Goal: Task Accomplishment & Management: Manage account settings

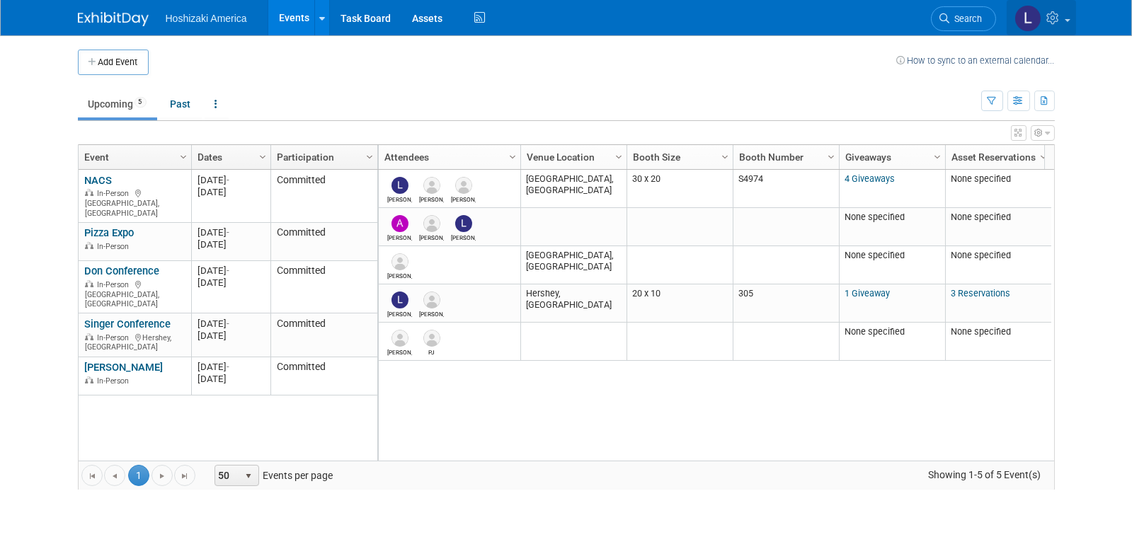
click at [1055, 16] on icon at bounding box center [1055, 17] width 16 height 13
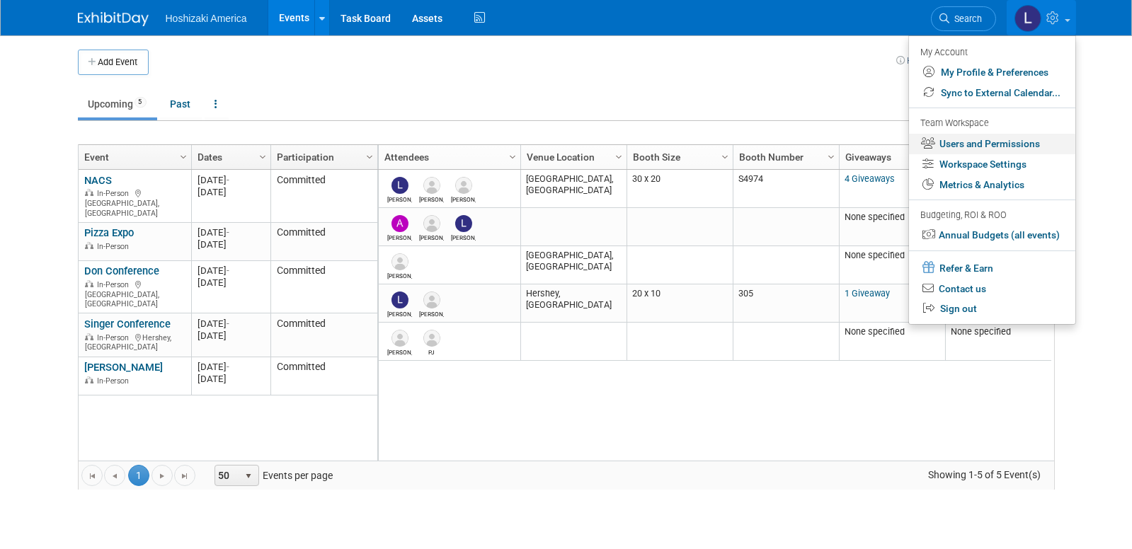
click at [1017, 149] on link "Users and Permissions" at bounding box center [992, 144] width 166 height 21
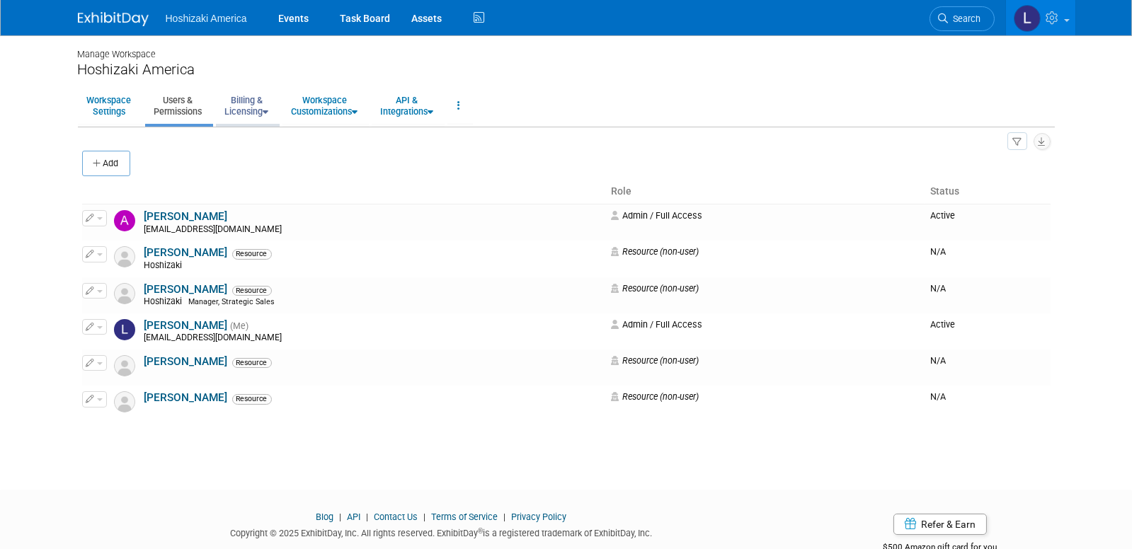
click at [258, 103] on link "Billing & Licensing" at bounding box center [247, 105] width 62 height 35
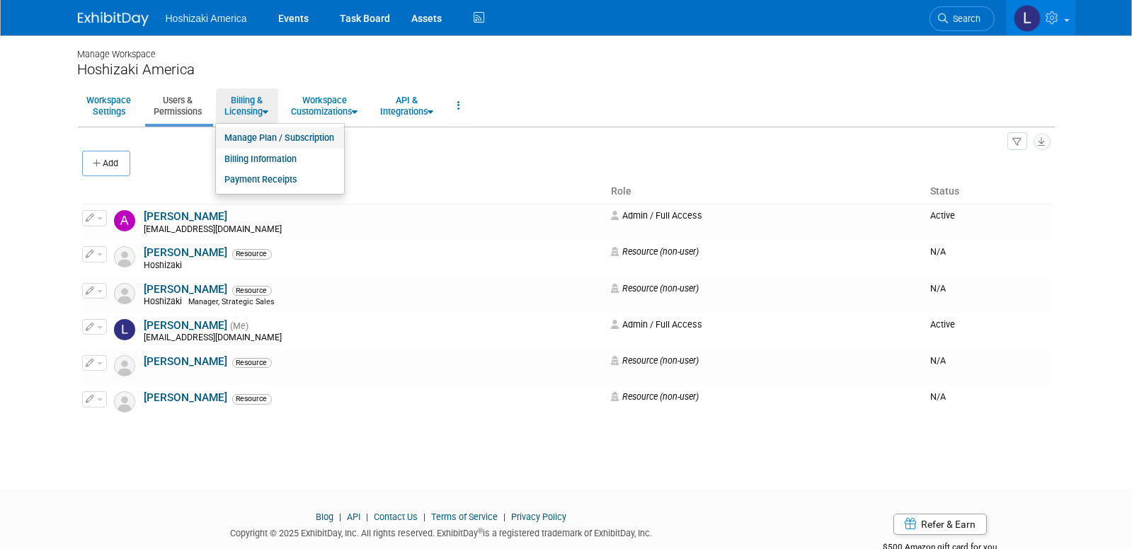
click at [250, 136] on link "Manage Plan / Subscription" at bounding box center [280, 137] width 128 height 21
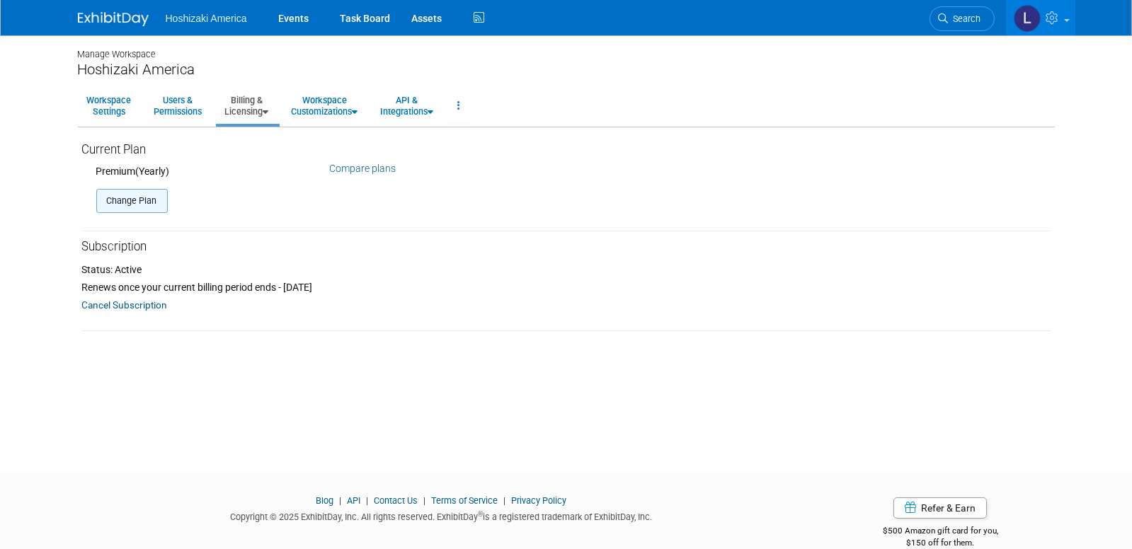
click at [142, 200] on button "Change Plan" at bounding box center [131, 201] width 71 height 24
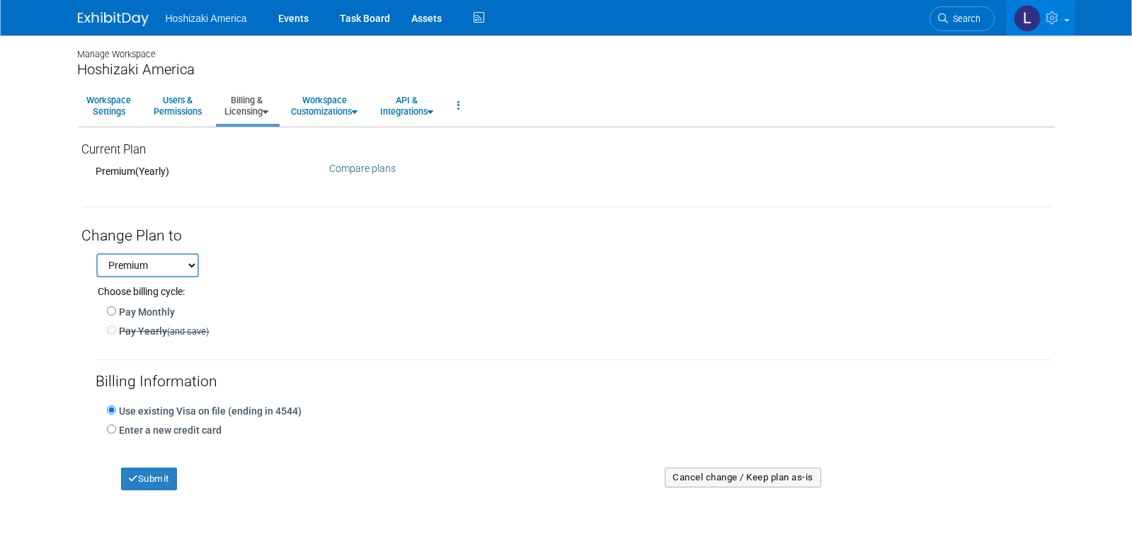
click at [299, 284] on div "Choose billing cycle:" at bounding box center [573, 287] width 954 height 21
click at [1068, 21] on span at bounding box center [1067, 20] width 6 height 3
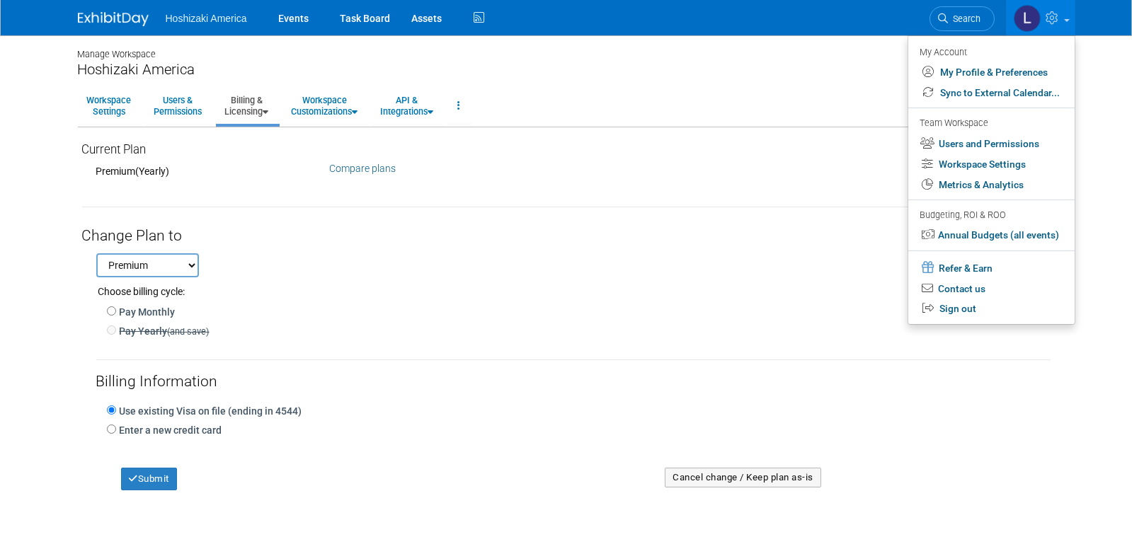
click at [549, 284] on div "Choose billing cycle:" at bounding box center [573, 287] width 954 height 21
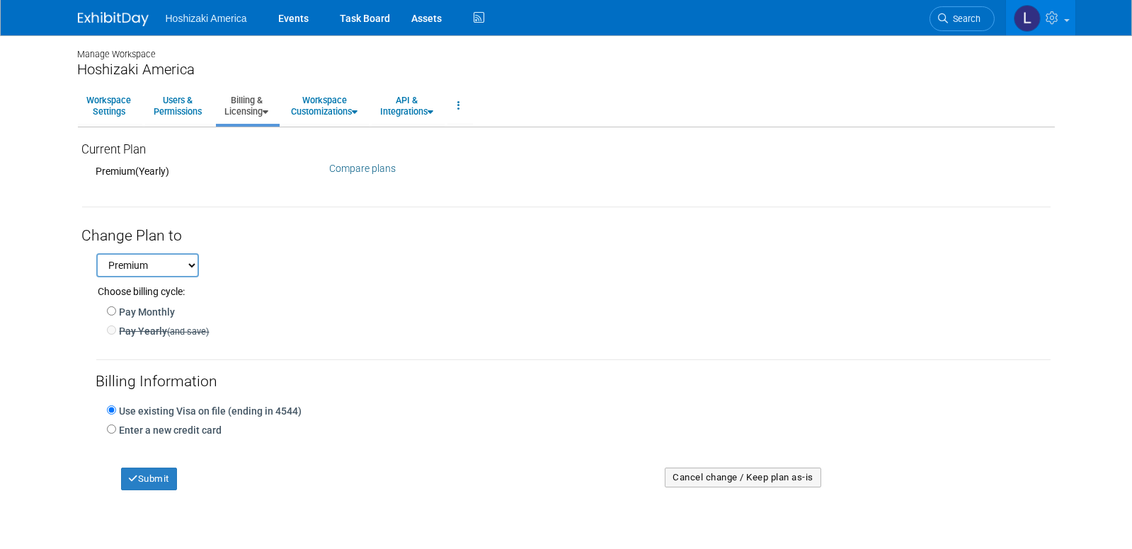
click at [371, 164] on link "Compare plans" at bounding box center [362, 168] width 67 height 11
click at [175, 102] on link "Users & Permissions" at bounding box center [178, 105] width 67 height 35
